Goal: Navigation & Orientation: Find specific page/section

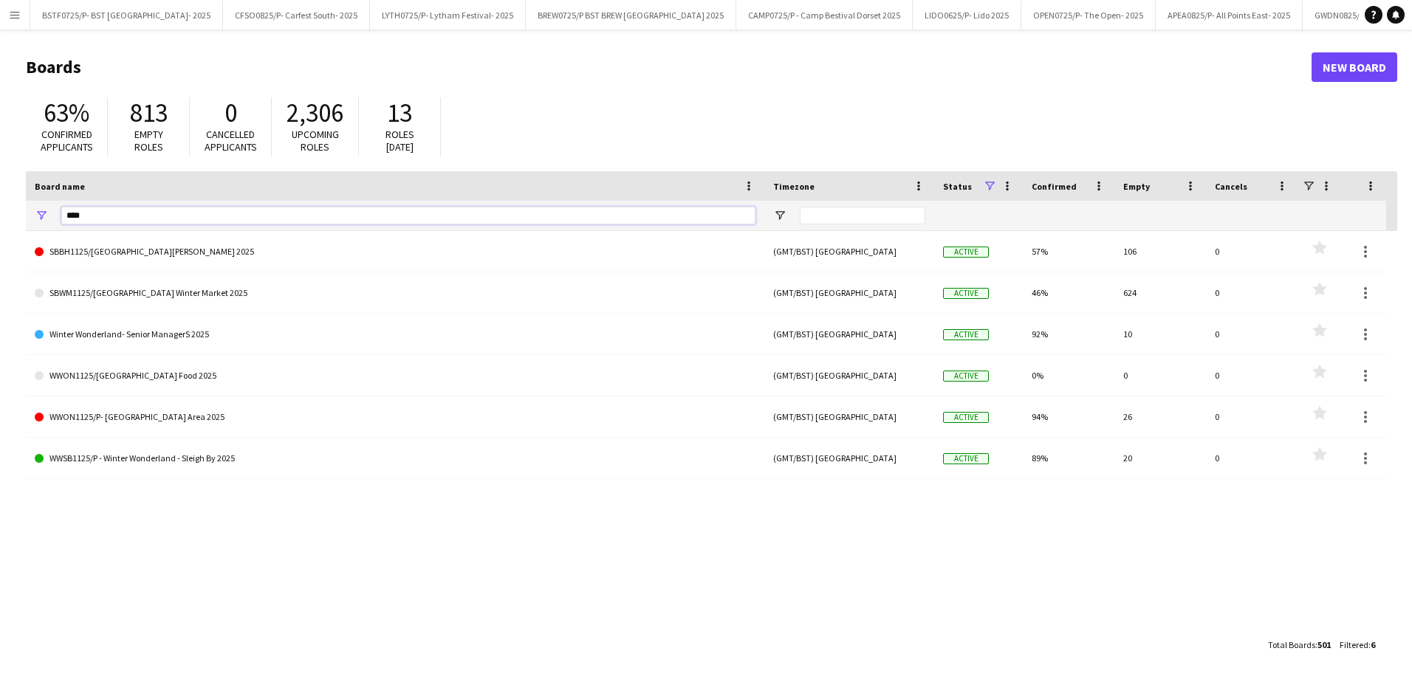
click at [129, 216] on input "****" at bounding box center [408, 216] width 694 height 18
type input "*"
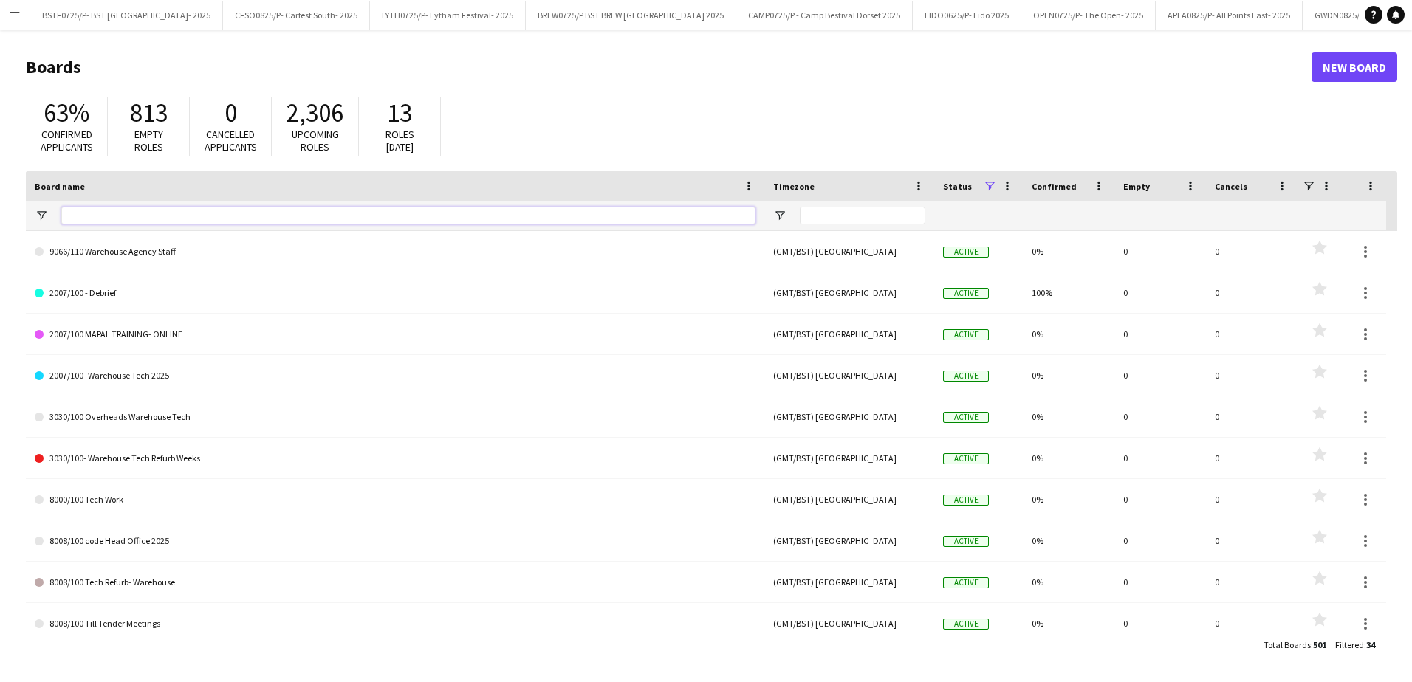
click at [131, 219] on input "Board name Filter Input" at bounding box center [408, 216] width 694 height 18
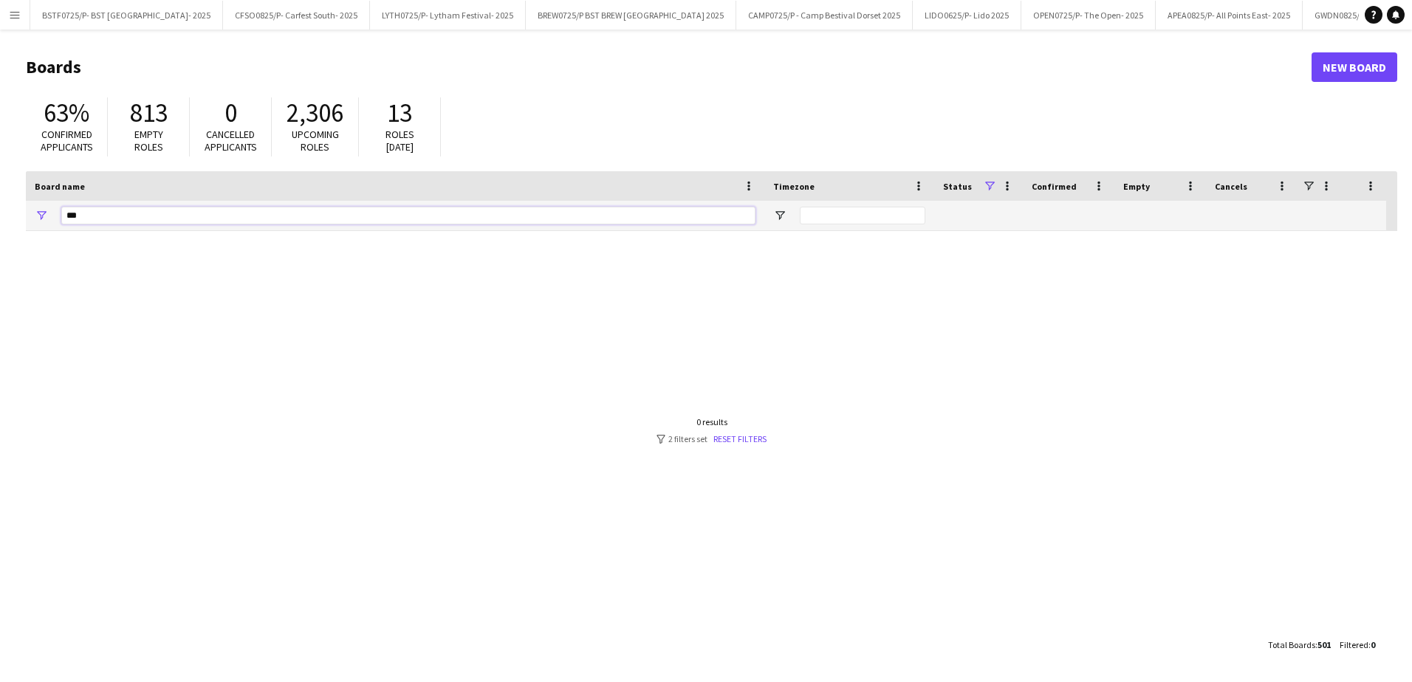
click at [207, 207] on input "***" at bounding box center [408, 216] width 694 height 18
type input "*"
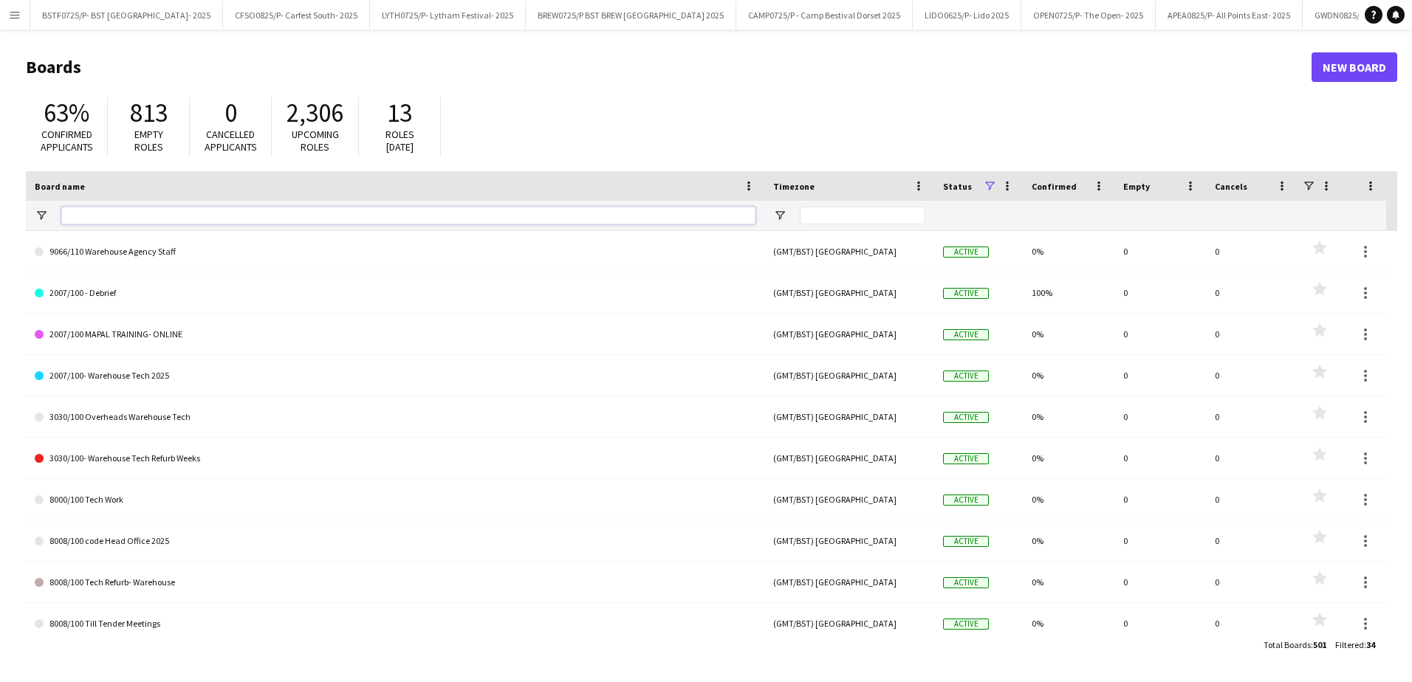
click at [95, 219] on input "Board name Filter Input" at bounding box center [408, 216] width 694 height 18
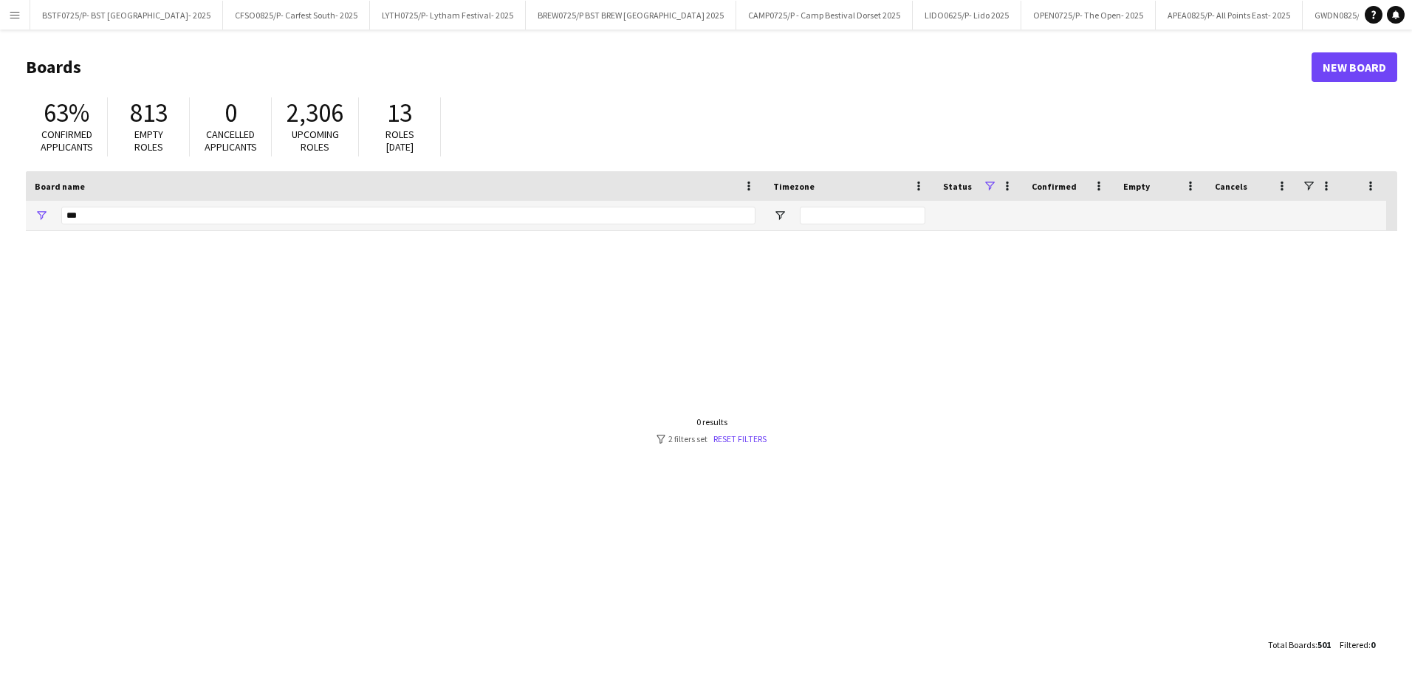
click at [18, 12] on app-icon "Menu" at bounding box center [15, 15] width 12 height 12
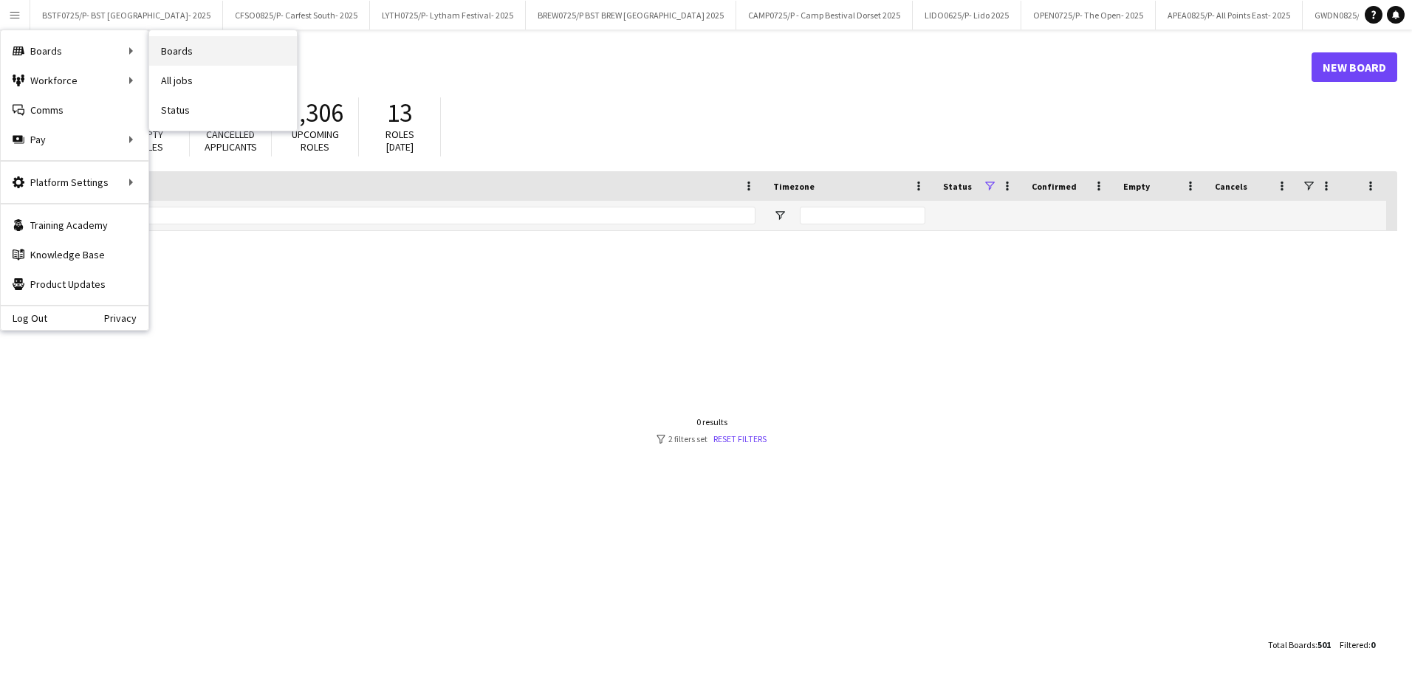
click at [191, 48] on link "Boards" at bounding box center [223, 51] width 148 height 30
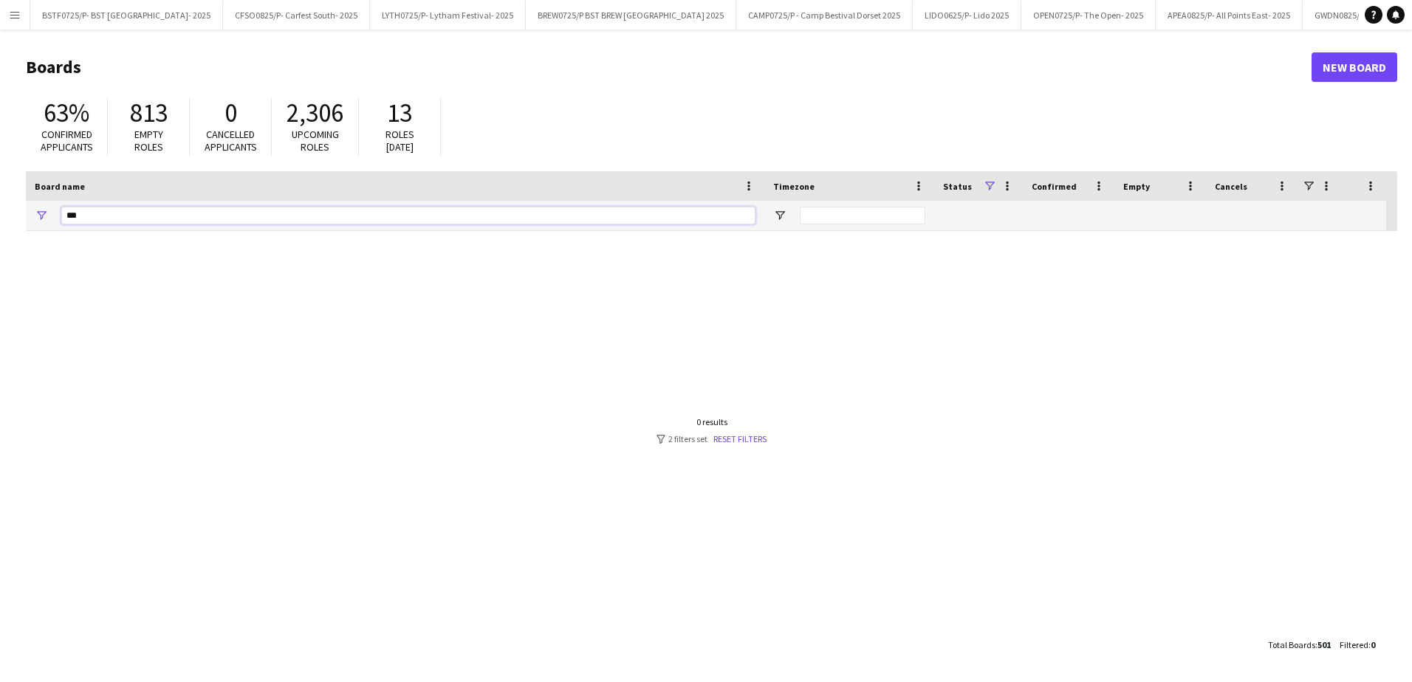
click at [101, 219] on input "***" at bounding box center [408, 216] width 694 height 18
type input "*****"
click at [755, 434] on link "Reset filters" at bounding box center [739, 438] width 53 height 11
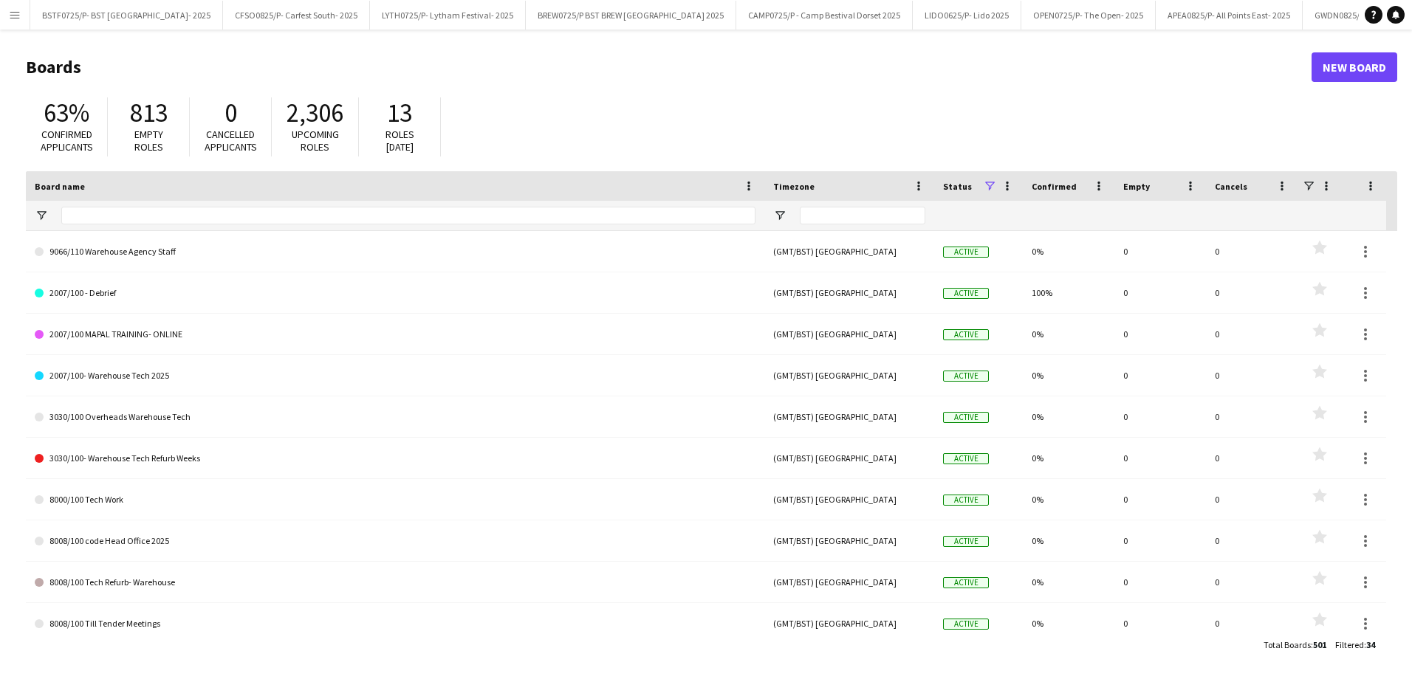
click at [89, 199] on div "Board name" at bounding box center [395, 186] width 721 height 30
click at [95, 223] on input "Board name Filter Input" at bounding box center [408, 216] width 694 height 18
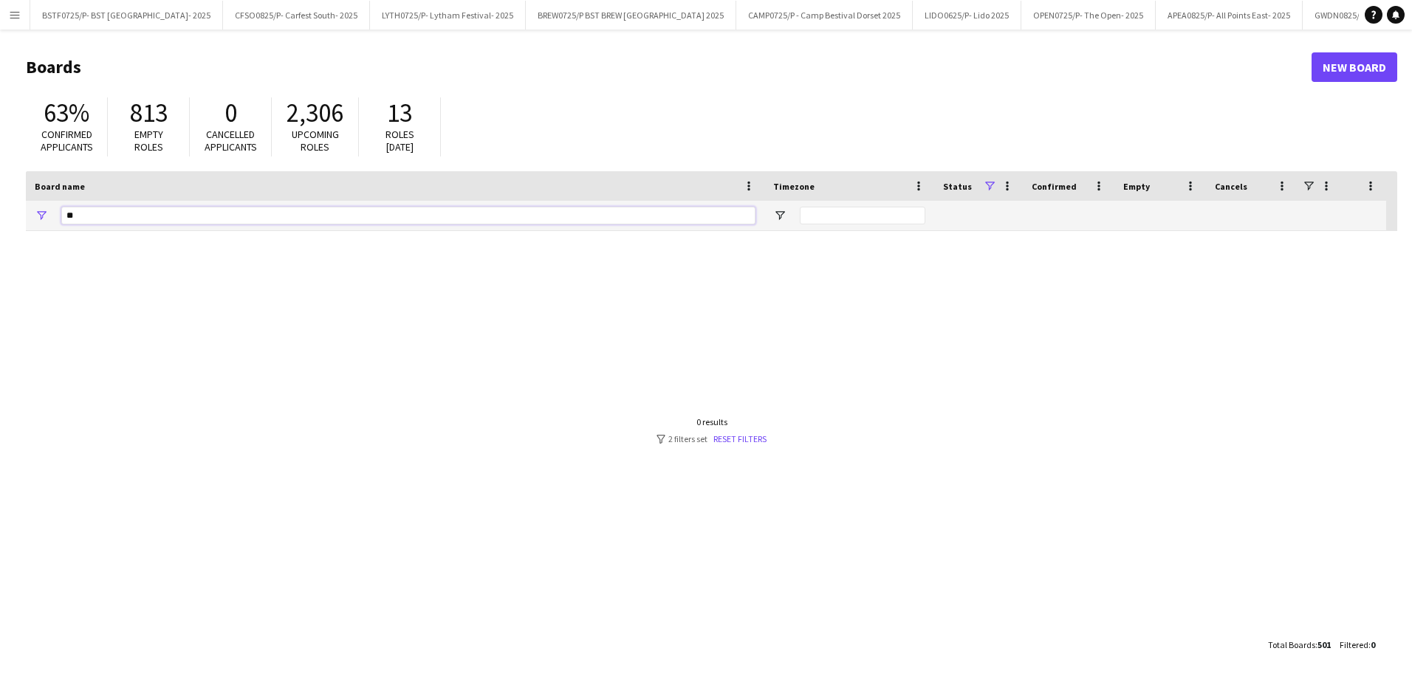
type input "*"
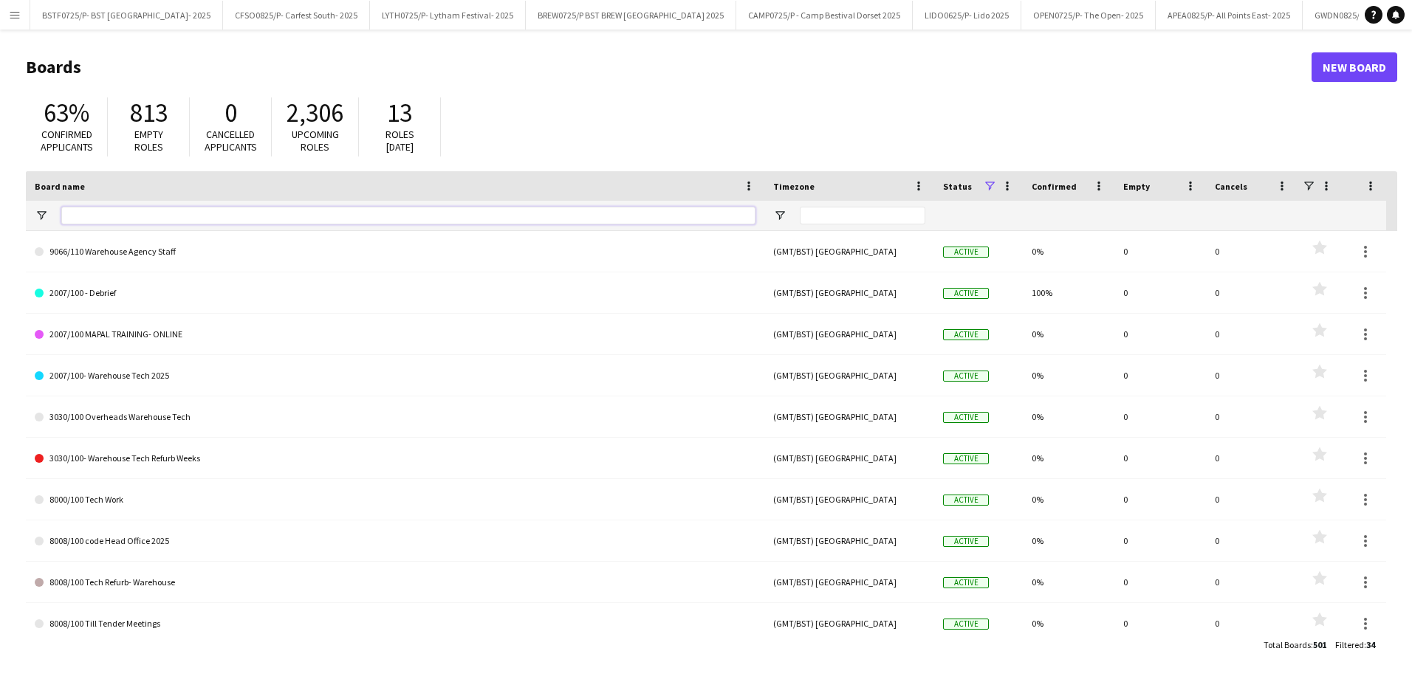
click at [275, 213] on input "Board name Filter Input" at bounding box center [408, 216] width 694 height 18
type input "***"
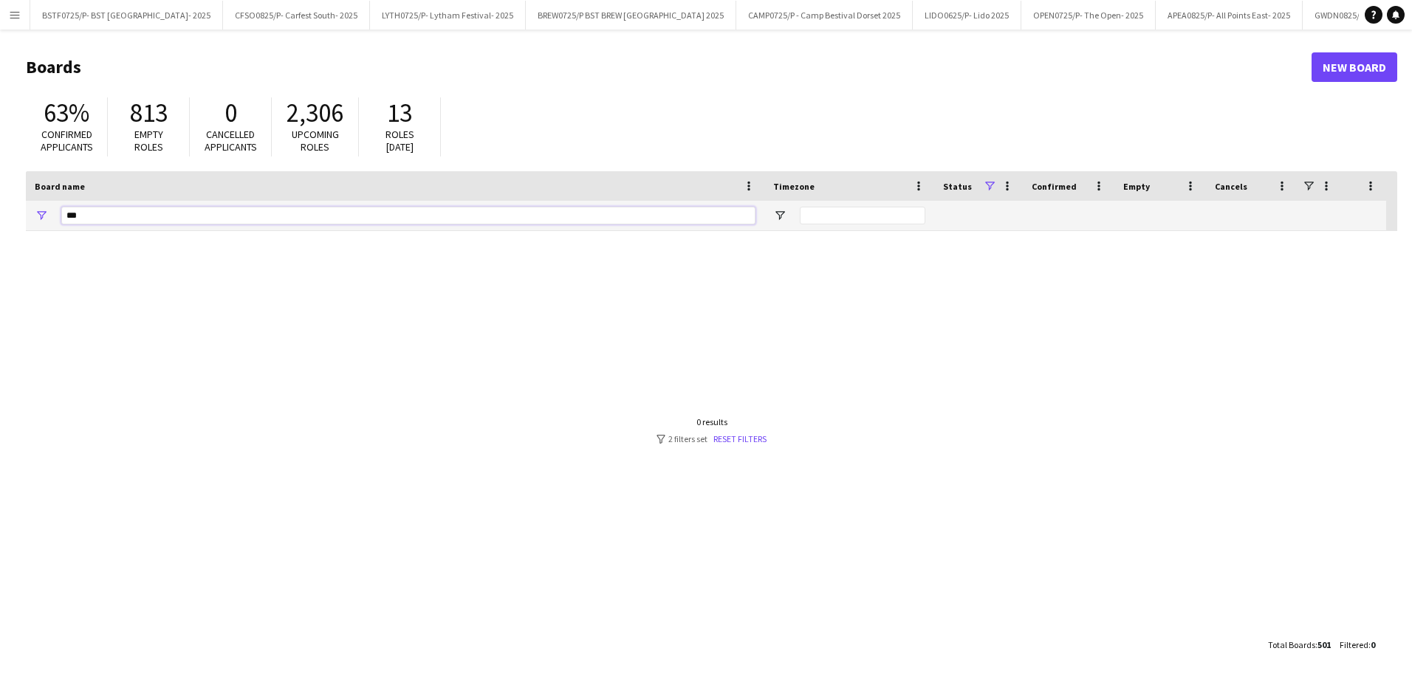
drag, startPoint x: 152, startPoint y: 215, endPoint x: 40, endPoint y: 215, distance: 112.2
click at [40, 215] on div "***" at bounding box center [395, 216] width 738 height 30
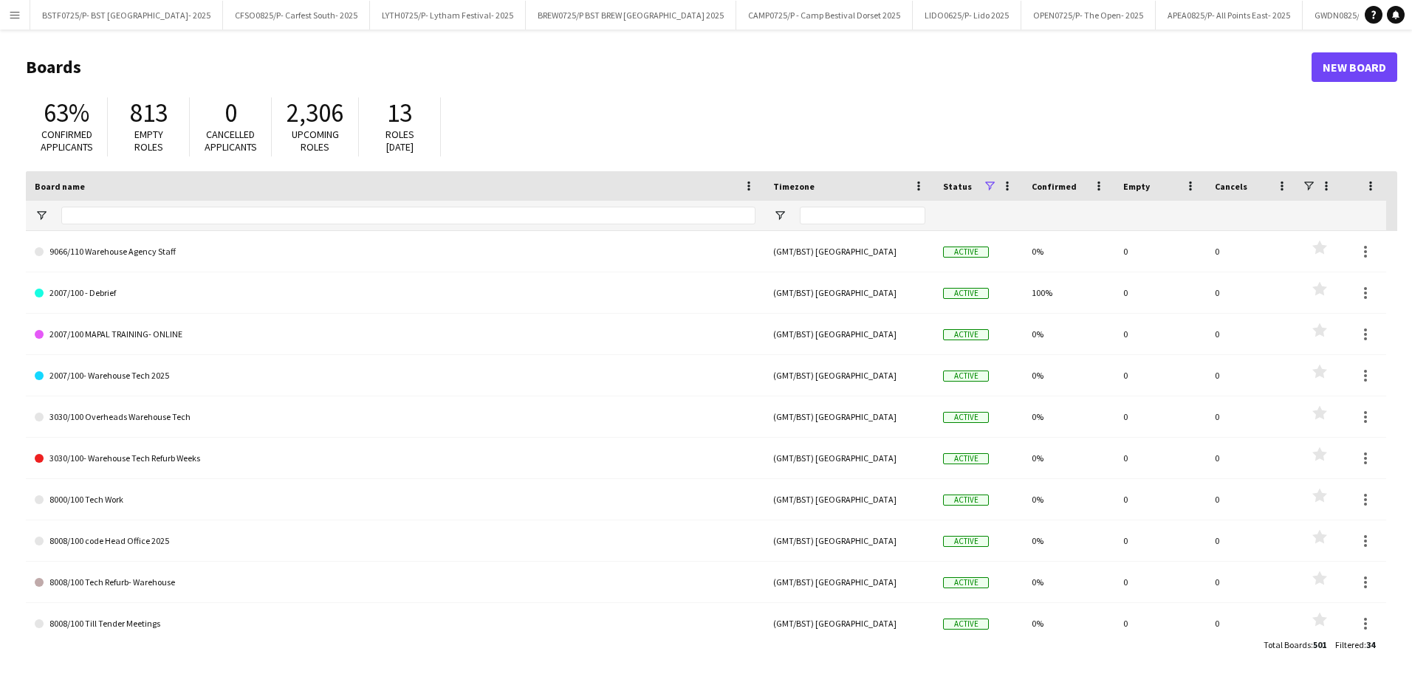
click at [23, 20] on button "Menu" at bounding box center [15, 15] width 30 height 30
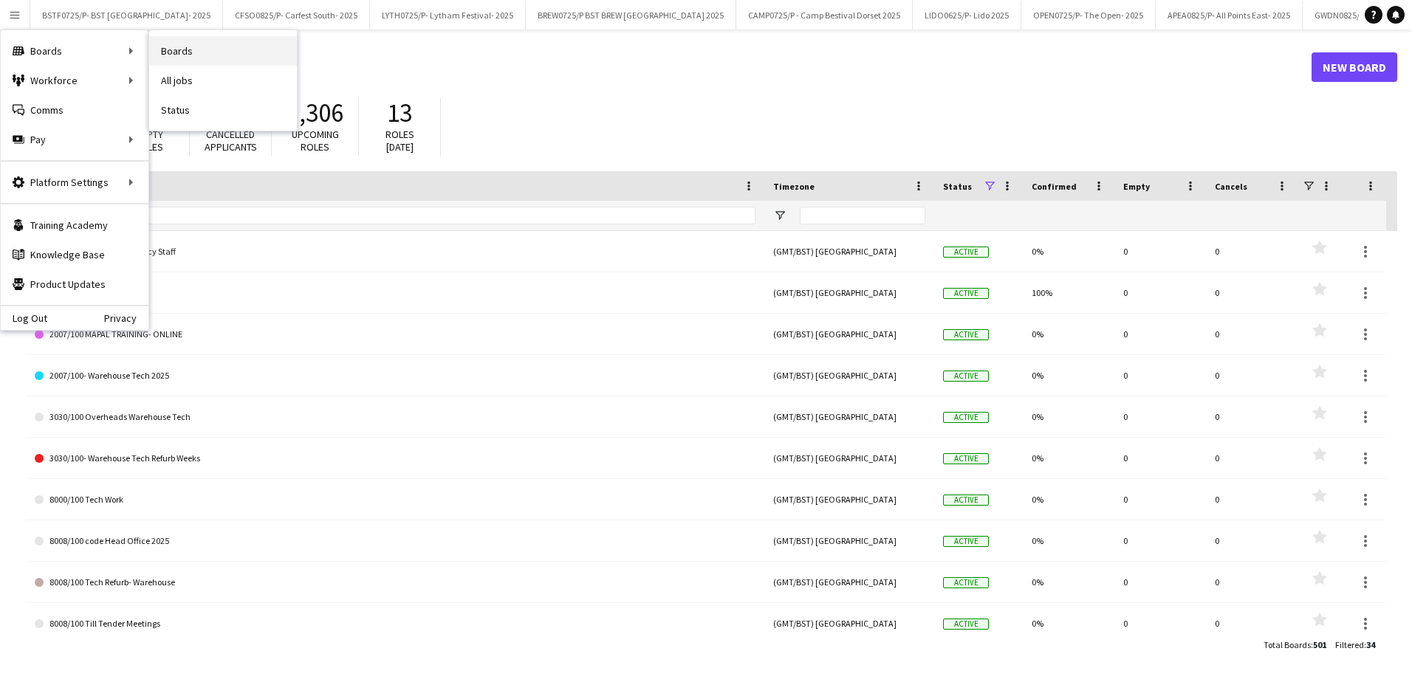
click at [194, 50] on link "Boards" at bounding box center [223, 51] width 148 height 30
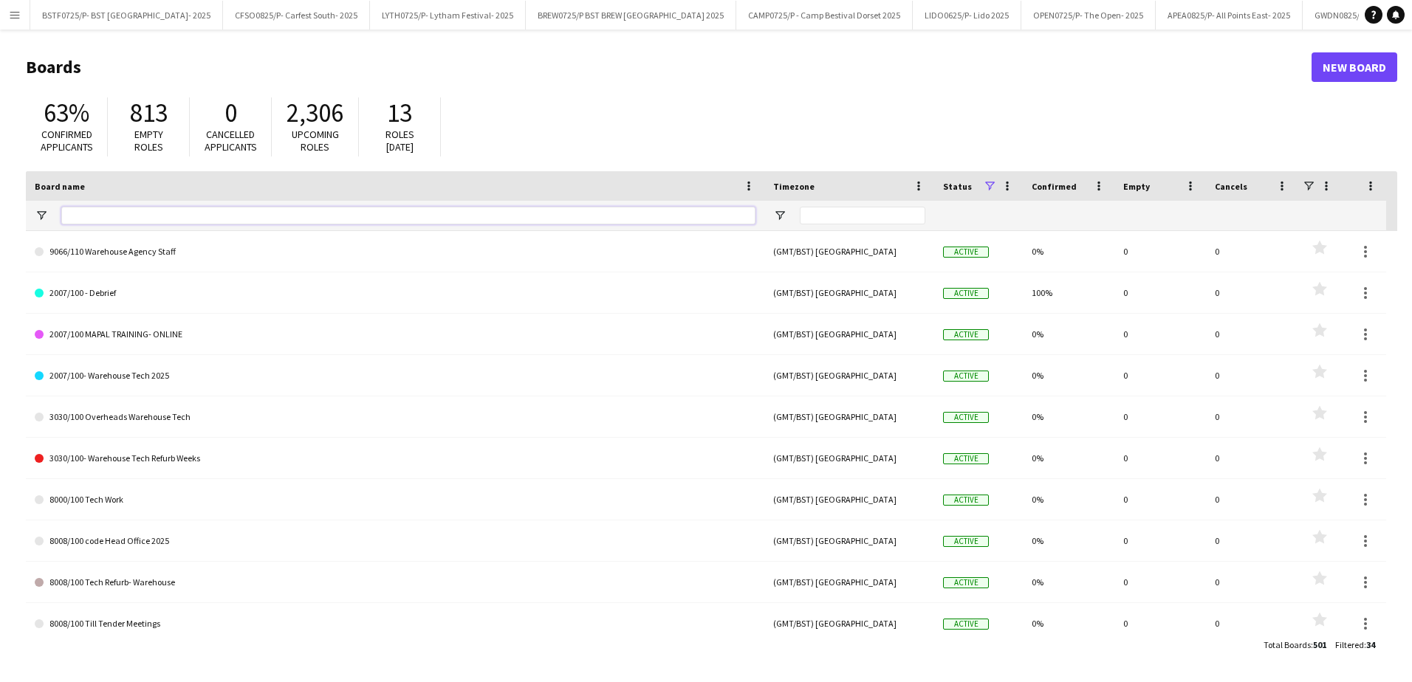
click at [128, 223] on input "Board name Filter Input" at bounding box center [408, 216] width 694 height 18
click at [7, 8] on button "Menu" at bounding box center [15, 15] width 30 height 30
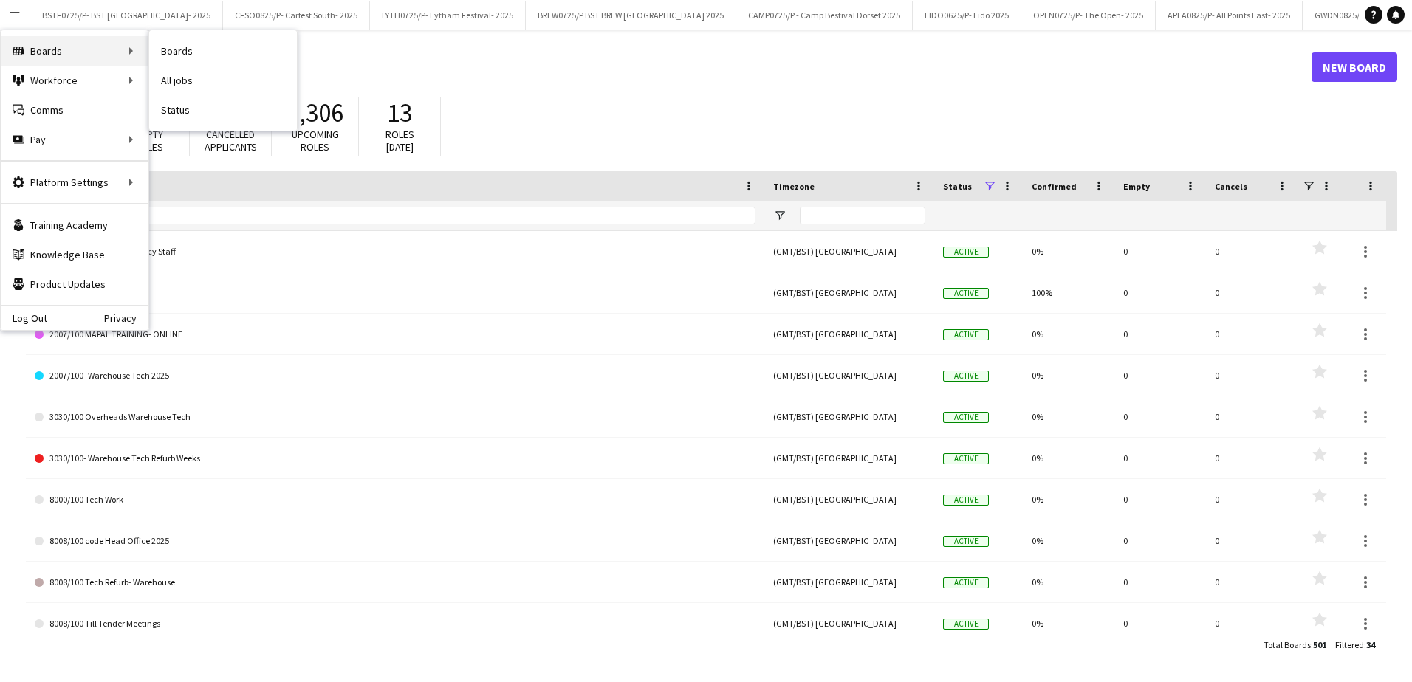
click at [51, 51] on div "Boards Boards" at bounding box center [75, 51] width 148 height 30
click at [109, 47] on div "Boards Boards" at bounding box center [75, 51] width 148 height 30
click at [120, 50] on div "Boards Boards" at bounding box center [75, 51] width 148 height 30
click at [123, 48] on div "Boards Boards" at bounding box center [75, 51] width 148 height 30
click at [172, 58] on link "Boards" at bounding box center [223, 51] width 148 height 30
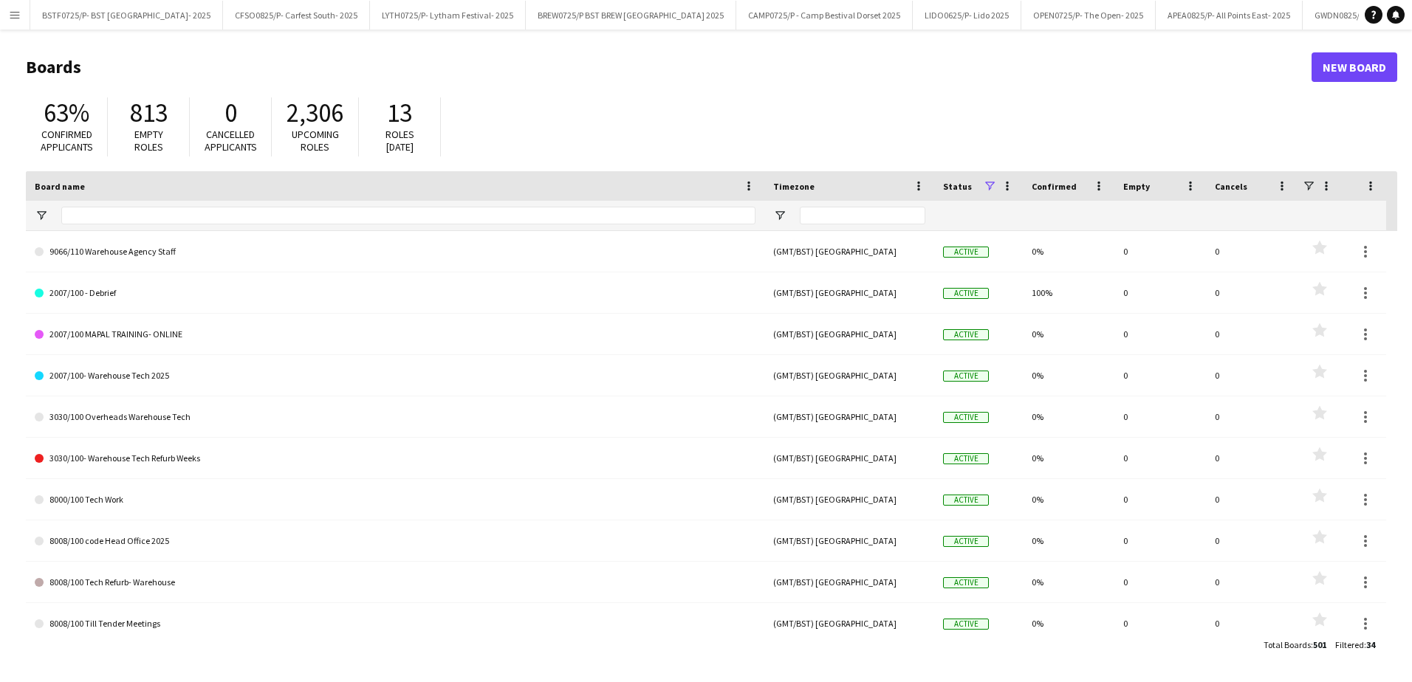
click at [1, 8] on button "Menu" at bounding box center [15, 15] width 30 height 30
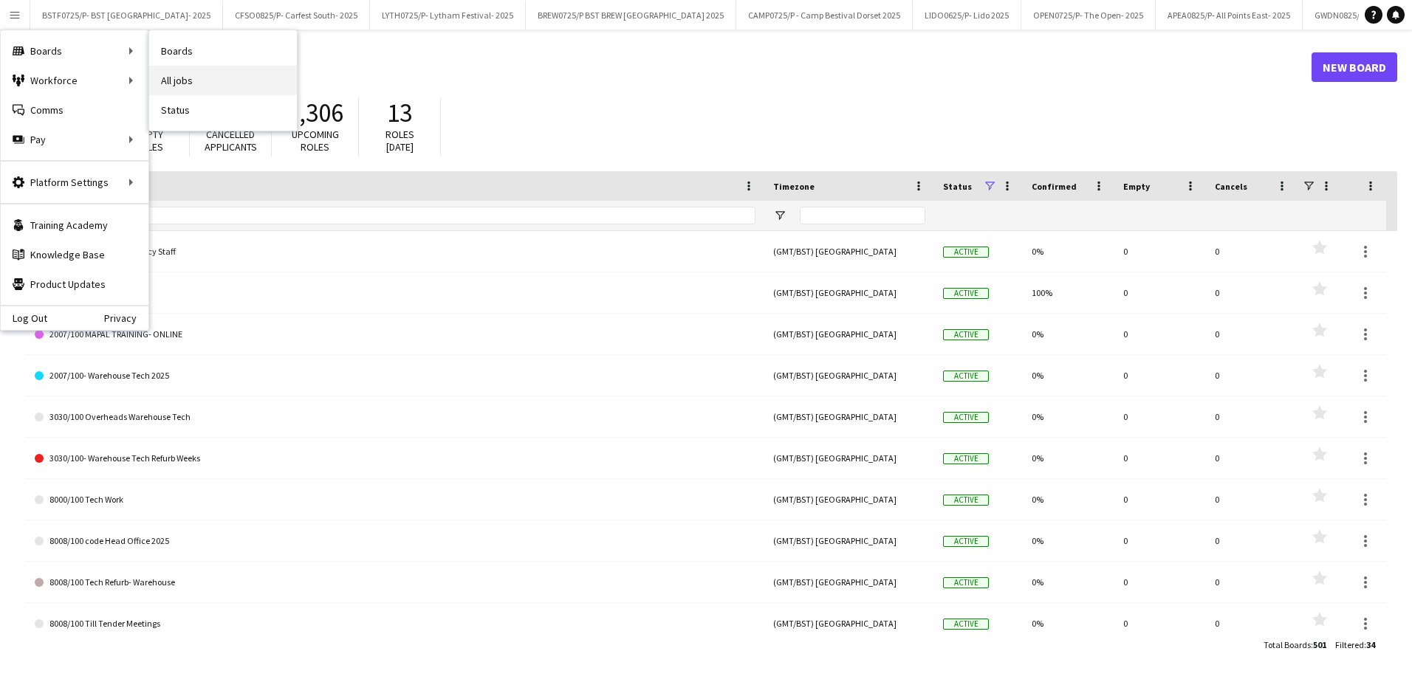
click at [184, 80] on link "All jobs" at bounding box center [223, 81] width 148 height 30
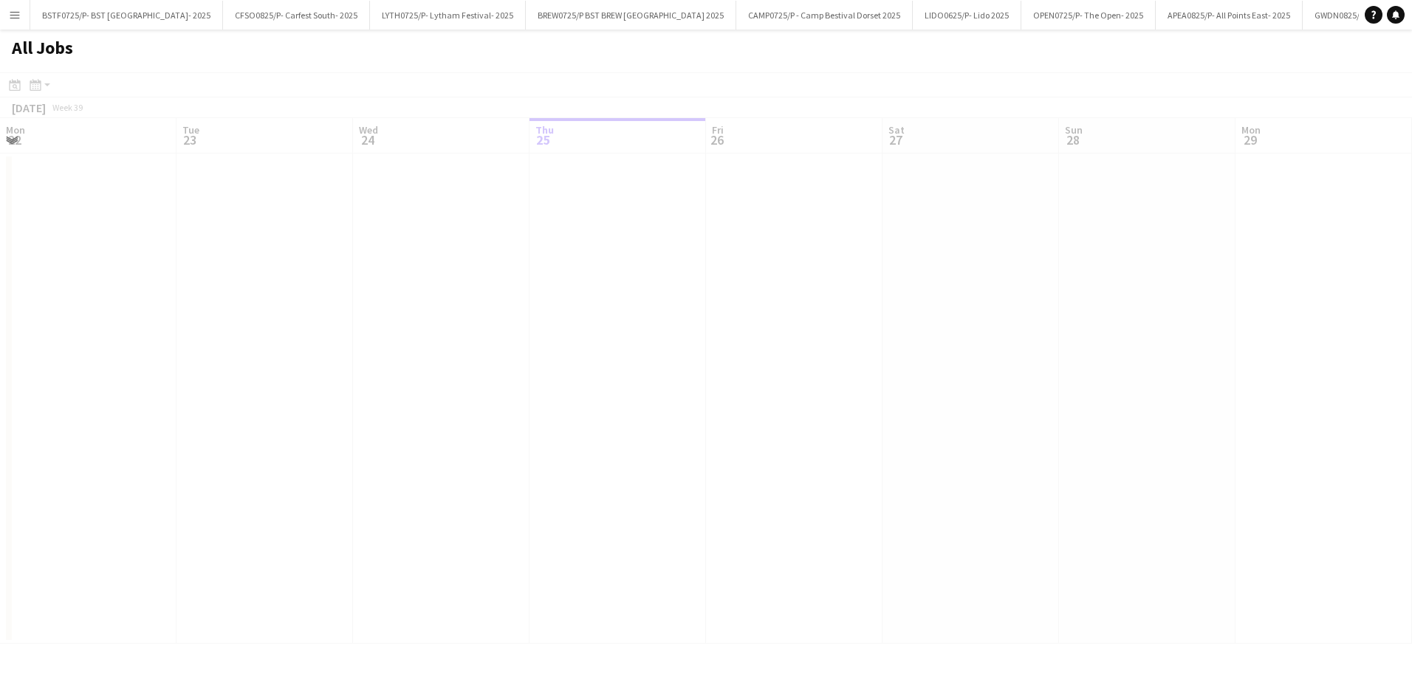
scroll to position [0, 353]
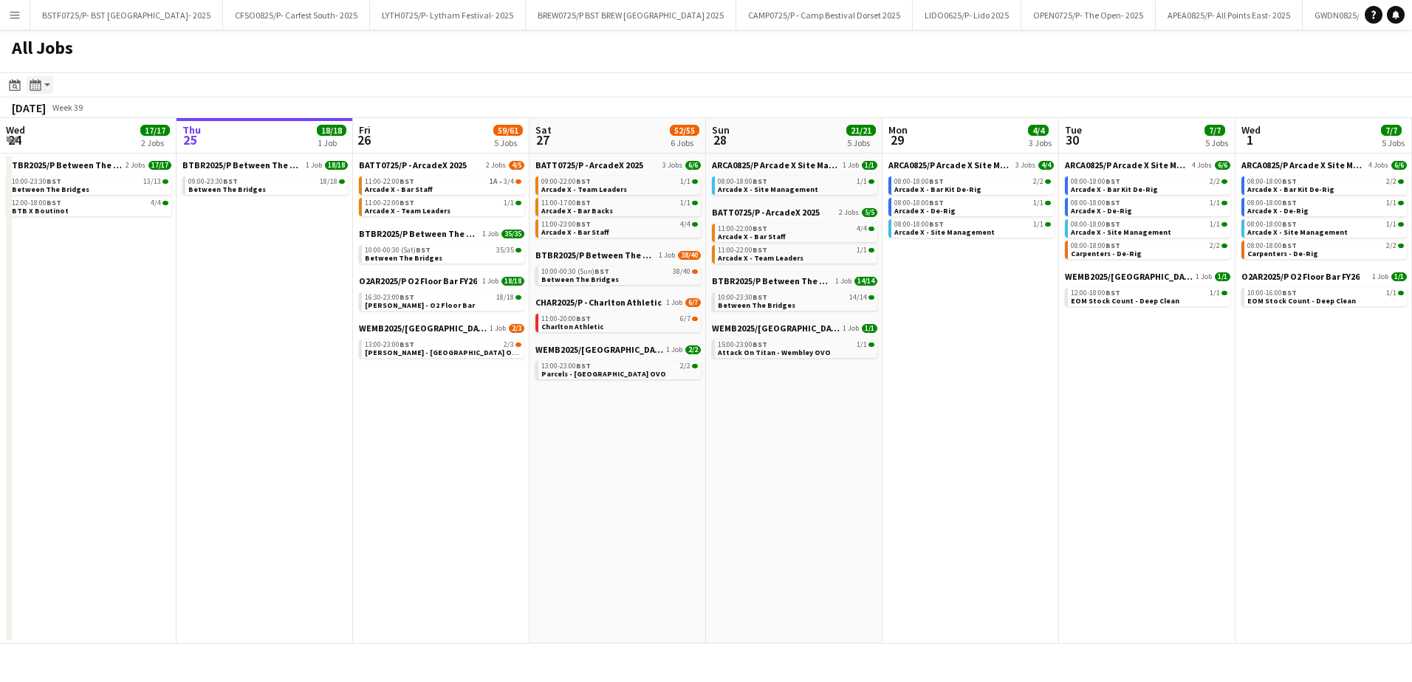
click at [28, 83] on div "Month view / Day view" at bounding box center [36, 85] width 18 height 18
click at [87, 115] on link "Day view by Board" at bounding box center [79, 112] width 81 height 13
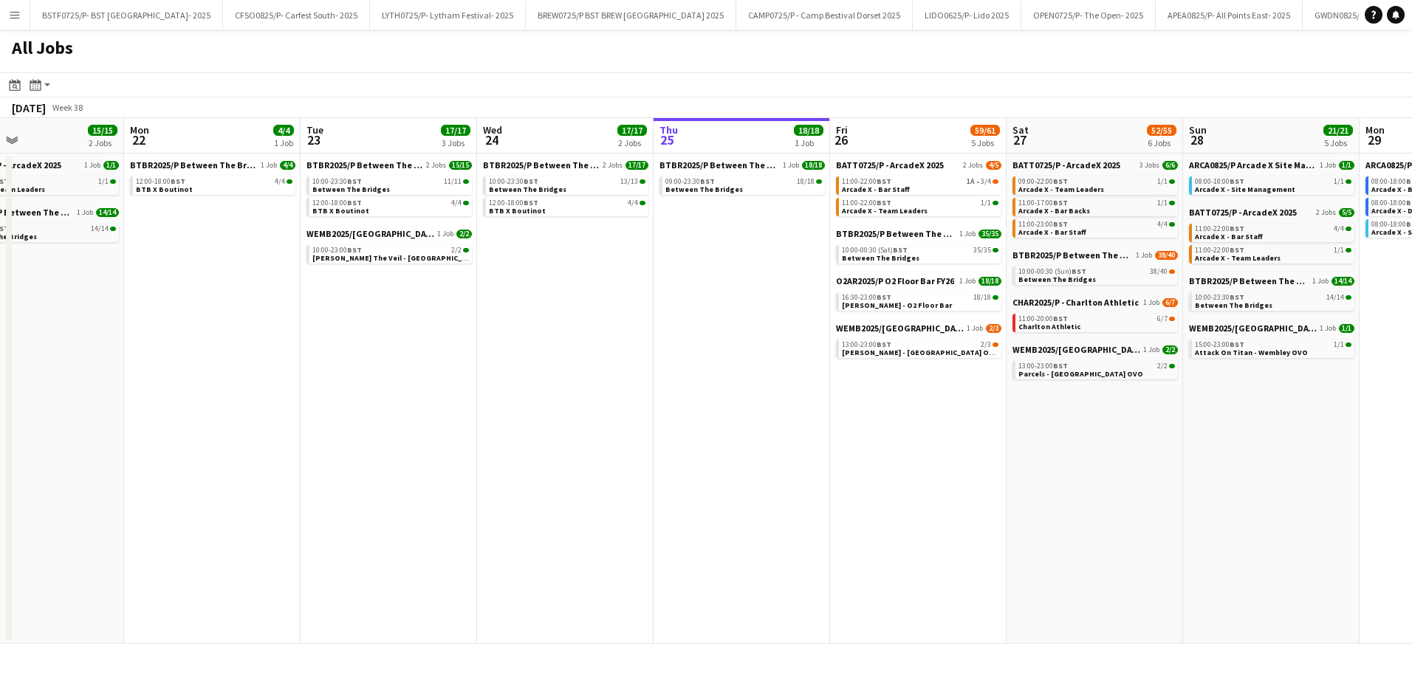
drag, startPoint x: 171, startPoint y: 420, endPoint x: 688, endPoint y: 420, distance: 516.9
click at [688, 420] on app-calendar-viewport "Sat 20 46/48 4 Jobs Sun 21 15/15 2 Jobs Mon 22 4/4 1 Job Tue 23 17/17 3 Jobs We…" at bounding box center [706, 381] width 1412 height 526
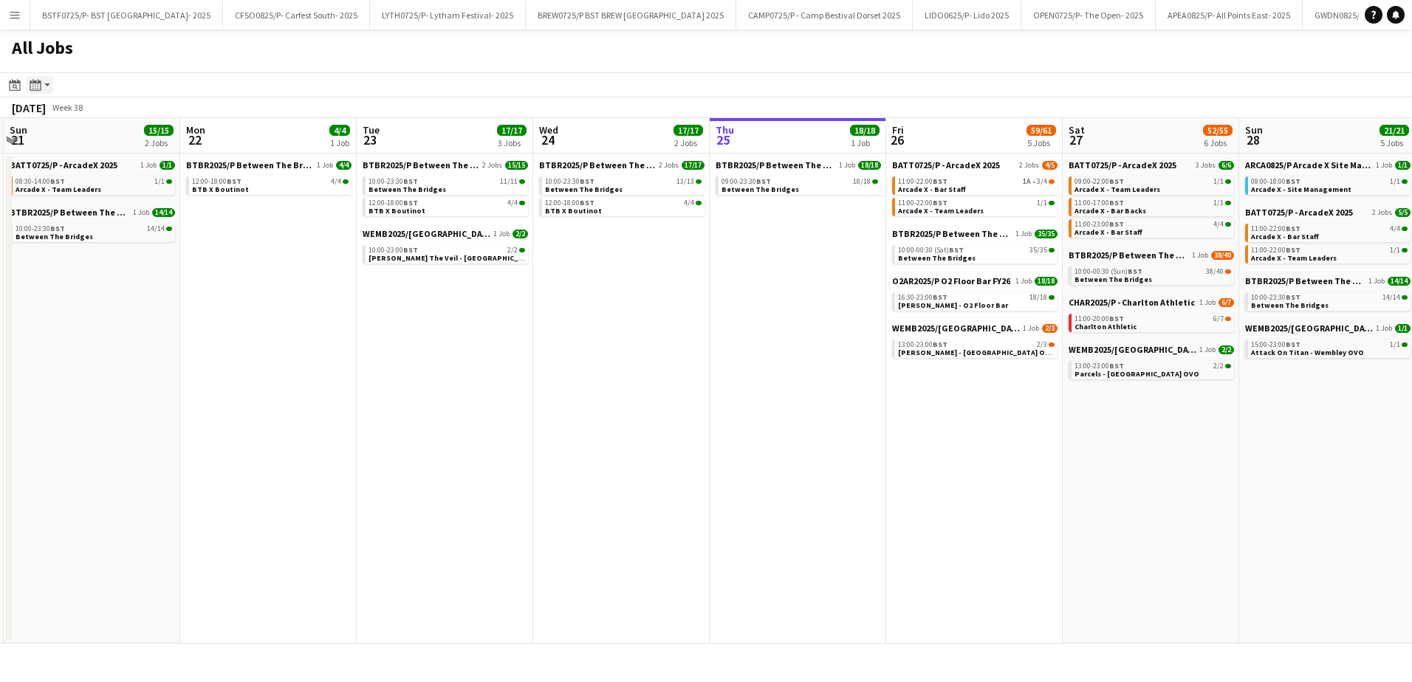
click at [34, 80] on icon "Month view / Day view" at bounding box center [36, 85] width 12 height 12
click at [62, 139] on link "Day view by Job" at bounding box center [79, 137] width 81 height 13
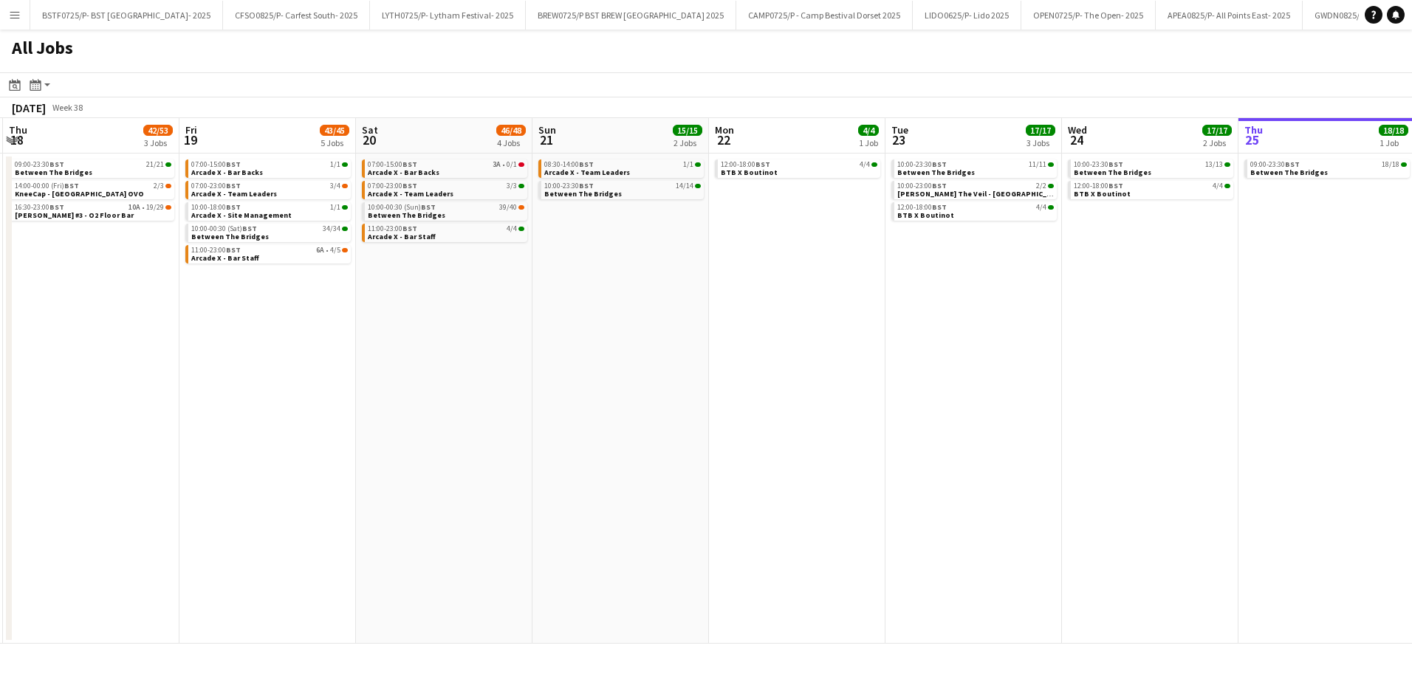
click at [896, 445] on app-all-jobs "All Jobs Date picker [DATE] [DATE] [DATE] M [DATE] T [DATE] W [DATE] T [DATE] F…" at bounding box center [706, 337] width 1412 height 614
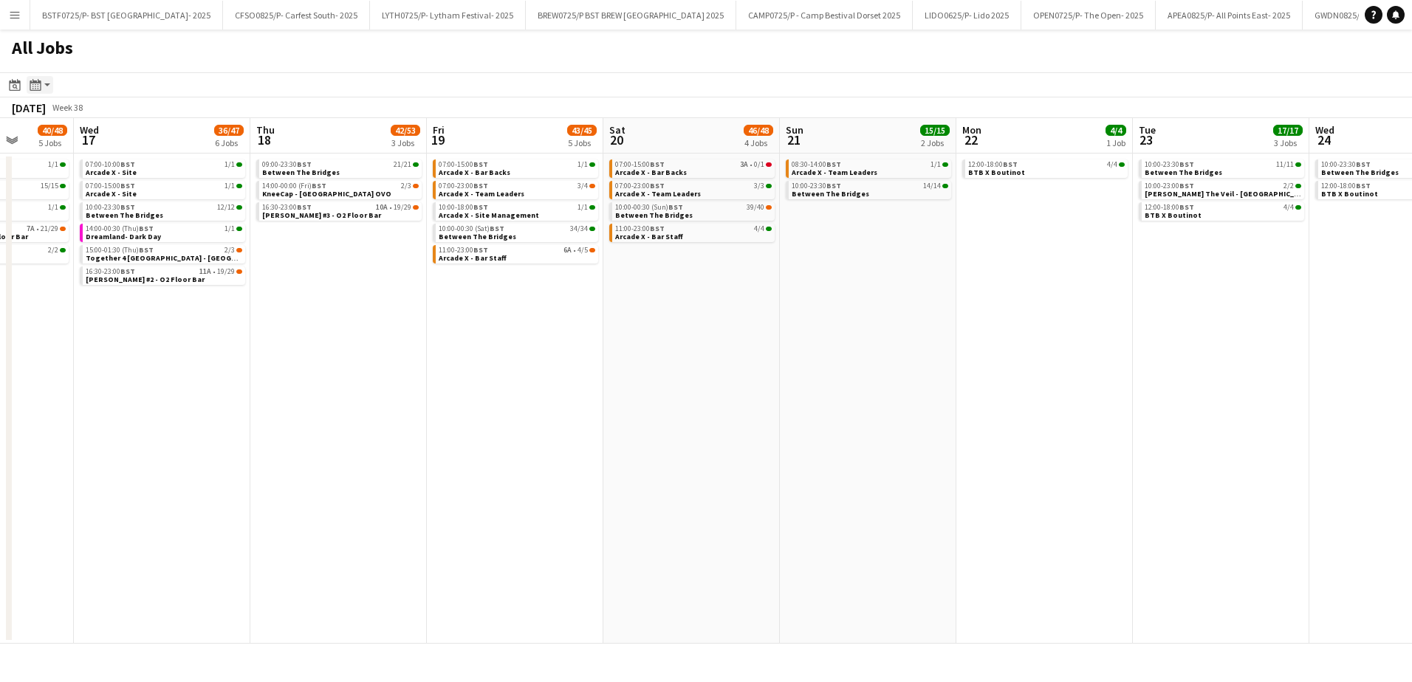
click at [46, 83] on app-action-btn "Month view / Day view" at bounding box center [40, 85] width 27 height 18
click at [55, 168] on link "Month view" at bounding box center [79, 163] width 81 height 13
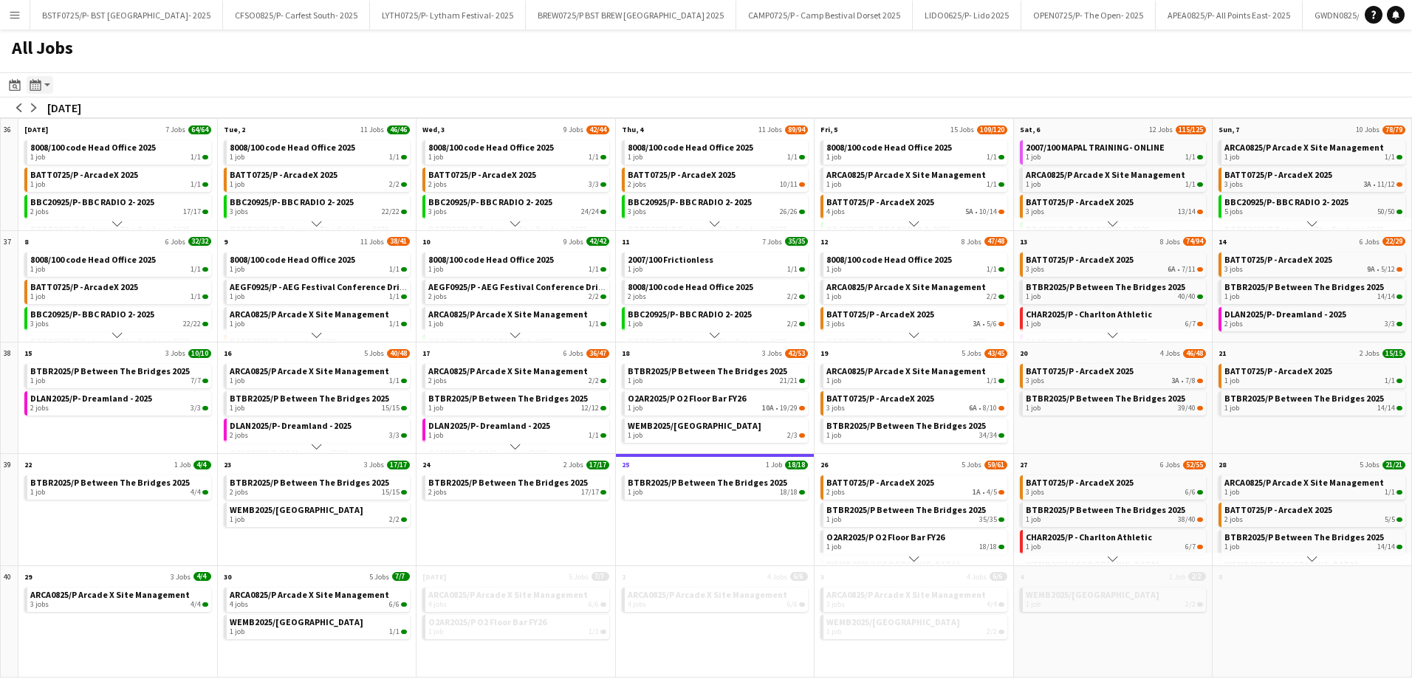
click at [32, 87] on icon "Month view / Day view" at bounding box center [36, 85] width 12 height 12
click at [55, 116] on link "Day view by Board" at bounding box center [79, 112] width 81 height 13
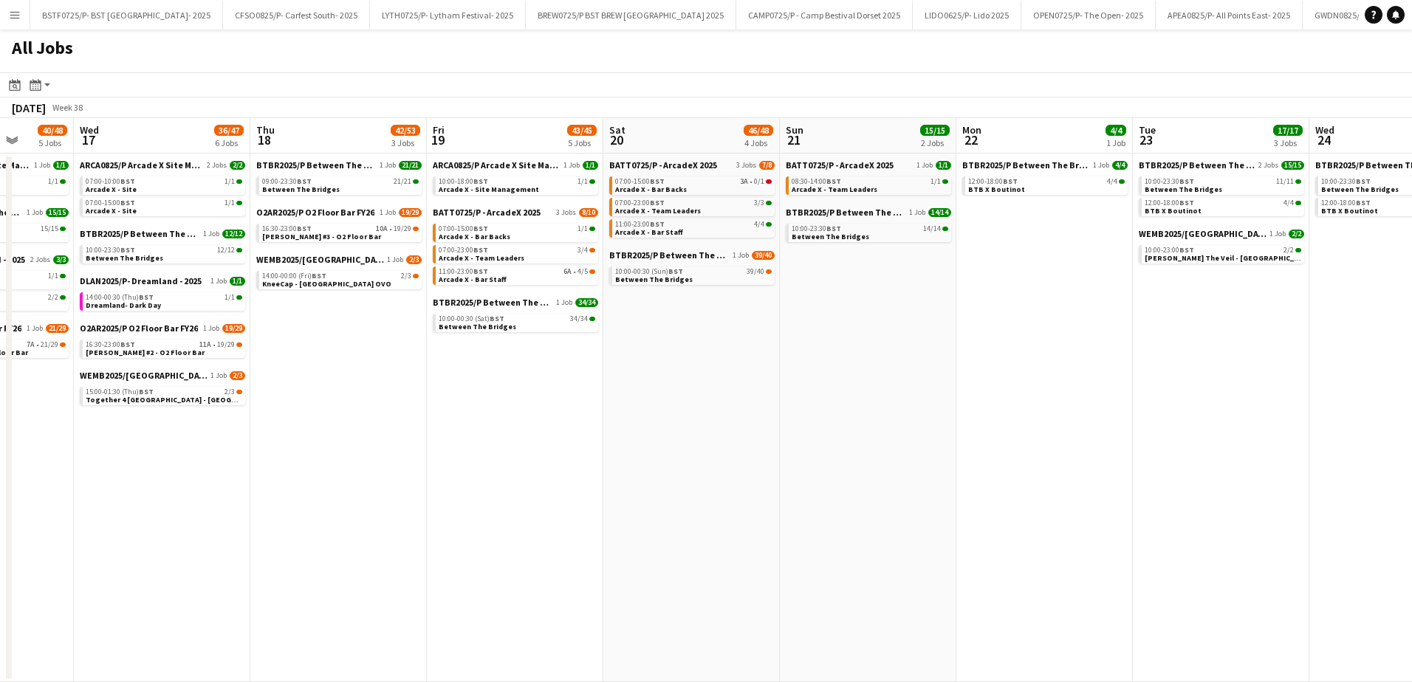
drag, startPoint x: 44, startPoint y: 109, endPoint x: 33, endPoint y: 112, distance: 10.8
click at [43, 109] on div "[DATE]" at bounding box center [29, 107] width 34 height 15
click at [19, 10] on app-icon "Menu" at bounding box center [15, 15] width 12 height 12
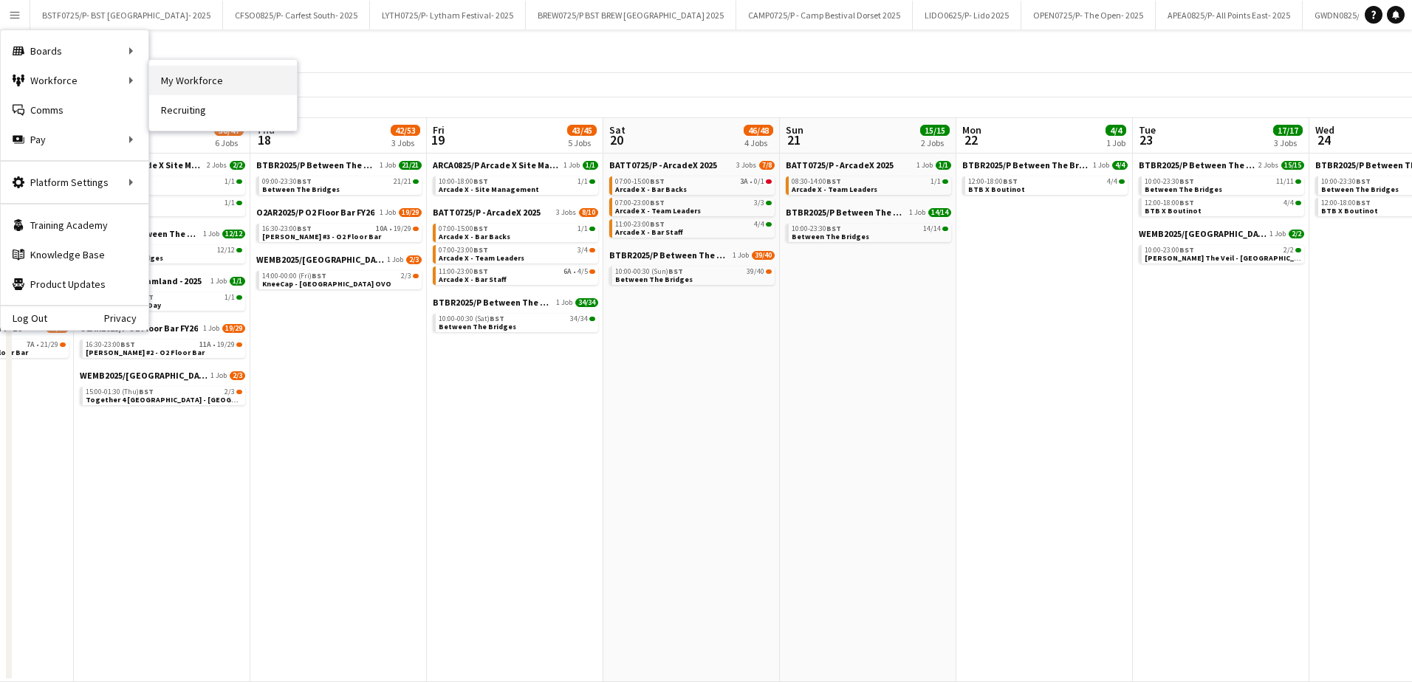
click at [175, 75] on link "My Workforce" at bounding box center [223, 81] width 148 height 30
